Goal: Book appointment/travel/reservation

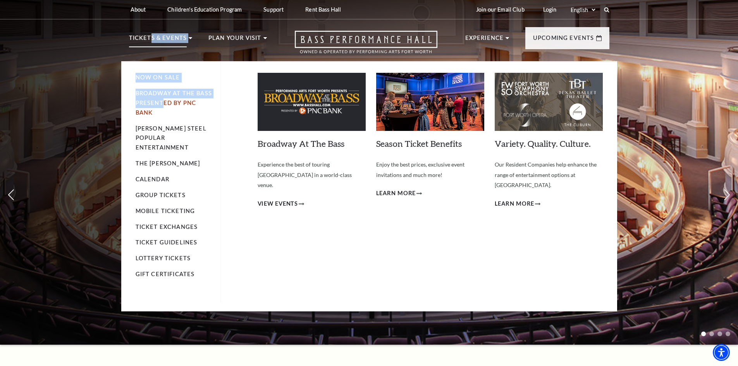
drag, startPoint x: 149, startPoint y: 37, endPoint x: 164, endPoint y: 105, distance: 69.0
click at [164, 61] on li "Tickets & Events Now On Sale Broadway At The Bass presented by PNC Bank Irwin S…" at bounding box center [161, 47] width 64 height 28
click at [288, 199] on span "View Events" at bounding box center [278, 204] width 41 height 10
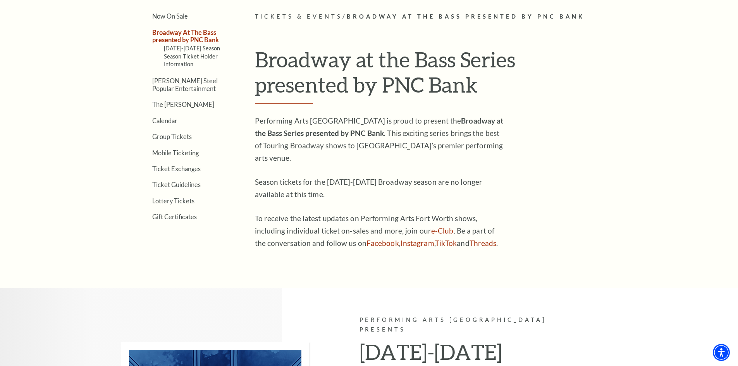
scroll to position [143, 0]
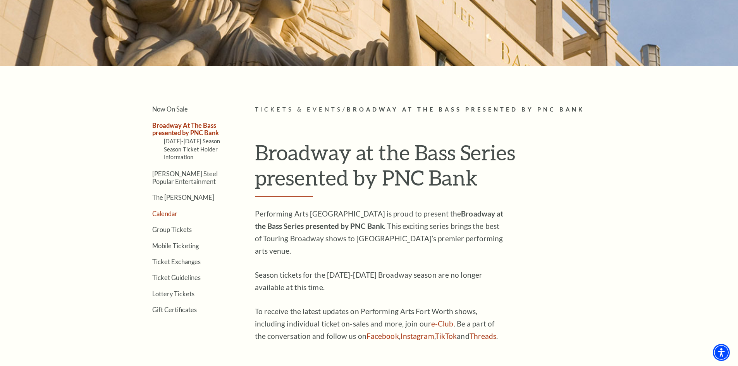
click at [167, 214] on link "Calendar" at bounding box center [164, 213] width 25 height 7
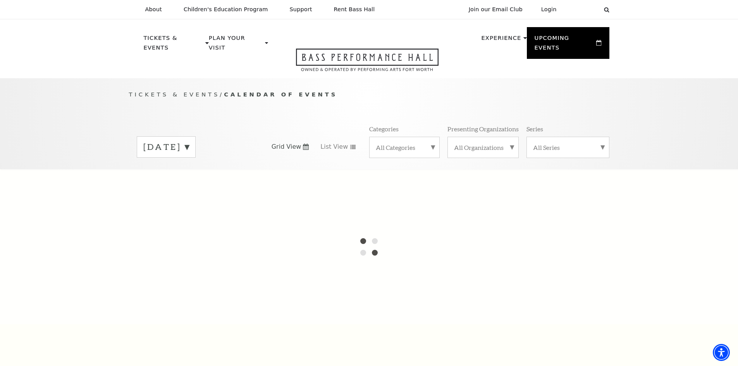
click at [189, 141] on label "[DATE]" at bounding box center [166, 147] width 46 height 12
click at [189, 155] on label "[DATE]" at bounding box center [166, 163] width 46 height 17
